Goal: Check status: Check status

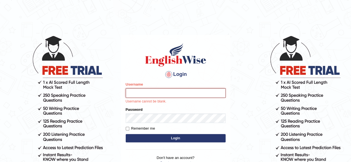
type input "[PERSON_NAME]"
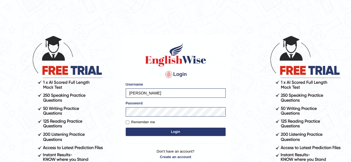
click at [144, 133] on button "Login" at bounding box center [176, 132] width 100 height 8
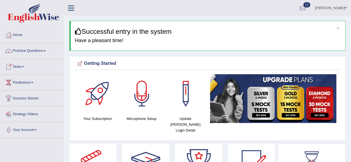
click at [13, 69] on link "Tests" at bounding box center [31, 66] width 63 height 14
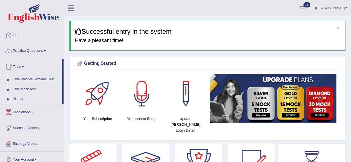
click at [22, 98] on link "History" at bounding box center [36, 99] width 52 height 10
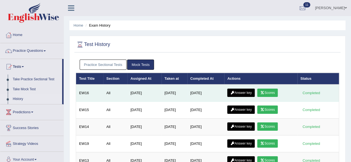
click at [264, 90] on link "Scores" at bounding box center [267, 93] width 21 height 8
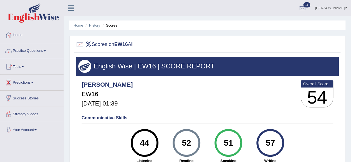
click at [40, 52] on link "Practice Questions" at bounding box center [31, 50] width 63 height 14
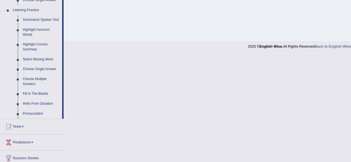
scroll to position [232, 0]
